Goal: Navigation & Orientation: Find specific page/section

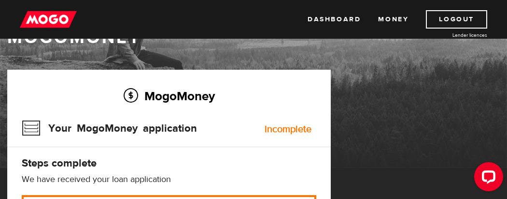
scroll to position [19, 0]
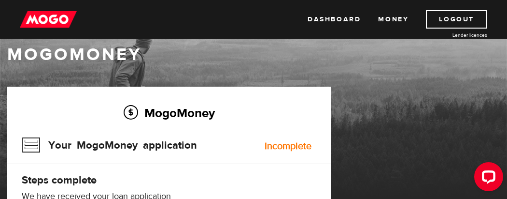
click at [53, 16] on img at bounding box center [48, 19] width 57 height 18
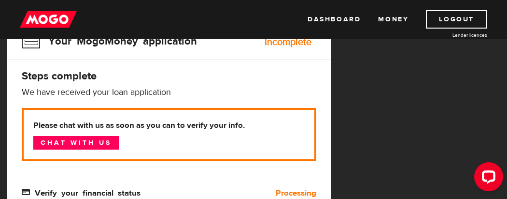
scroll to position [126, 0]
